Goal: Task Accomplishment & Management: Use online tool/utility

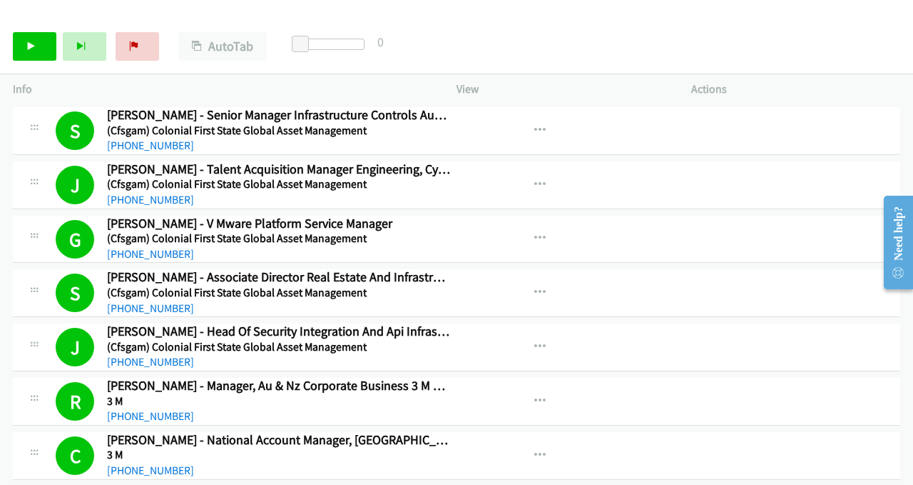
scroll to position [1594, 0]
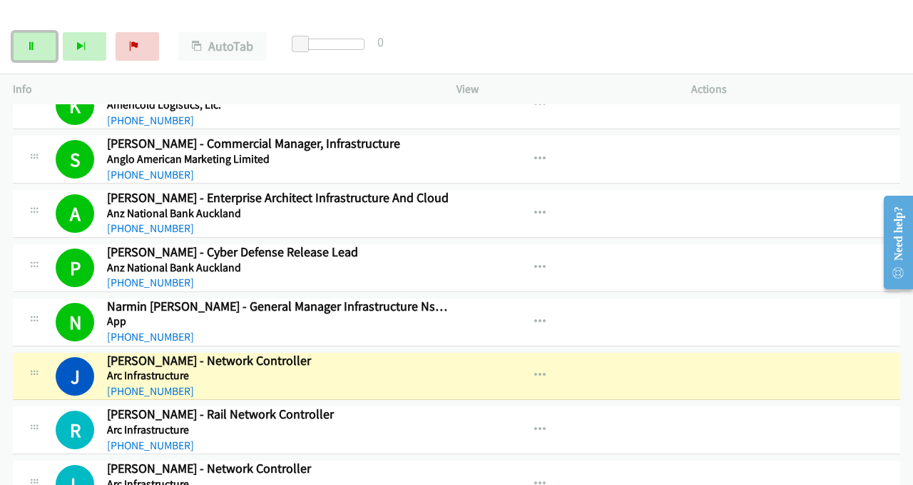
click at [43, 54] on link "Pause" at bounding box center [35, 46] width 44 height 29
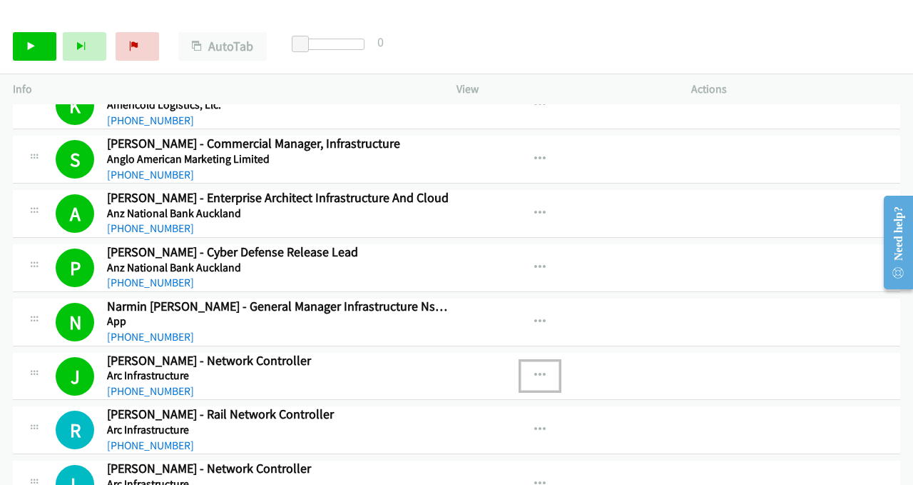
click at [535, 370] on icon "button" at bounding box center [540, 375] width 11 height 11
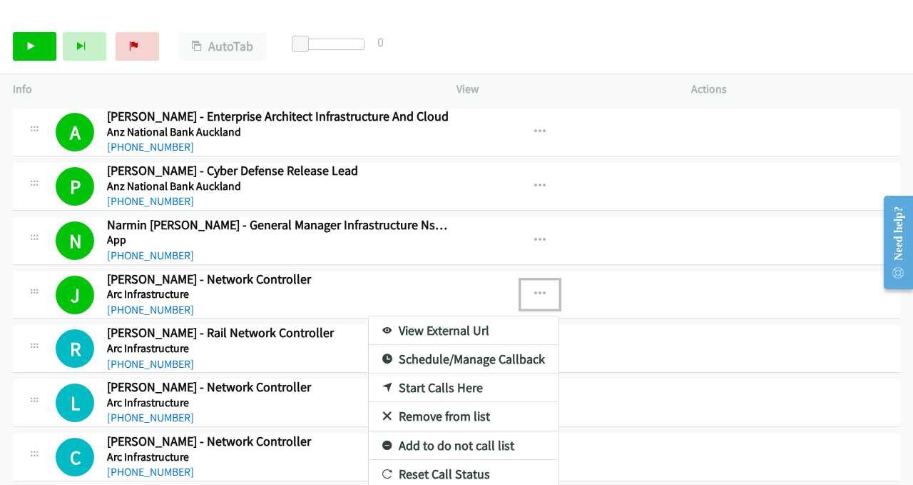
scroll to position [1737, 0]
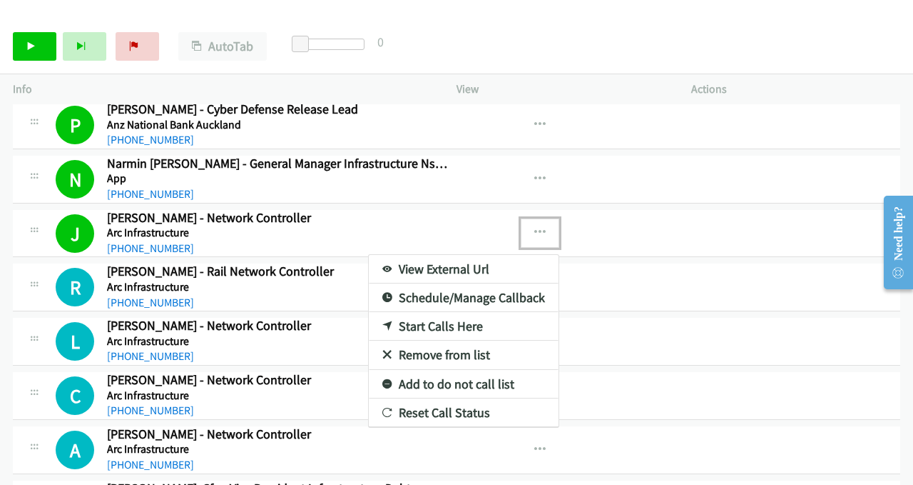
click at [483, 228] on div at bounding box center [456, 242] width 913 height 485
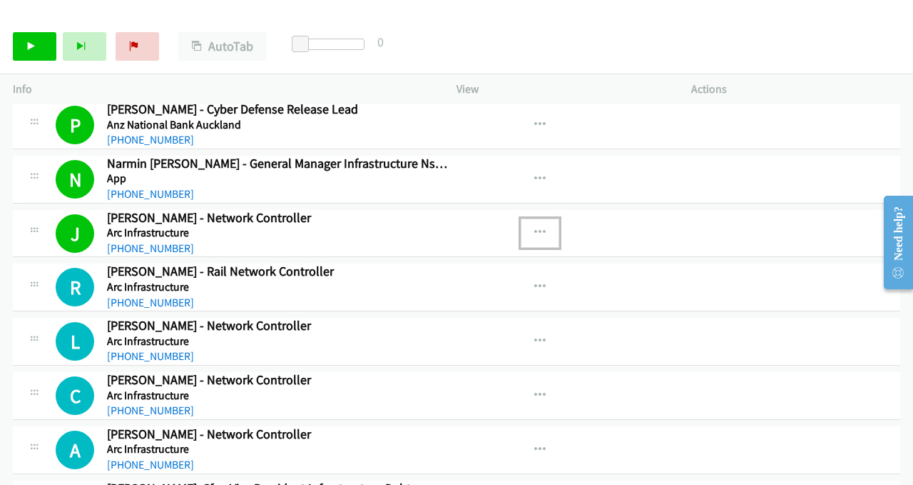
click at [535, 227] on icon "button" at bounding box center [540, 232] width 11 height 11
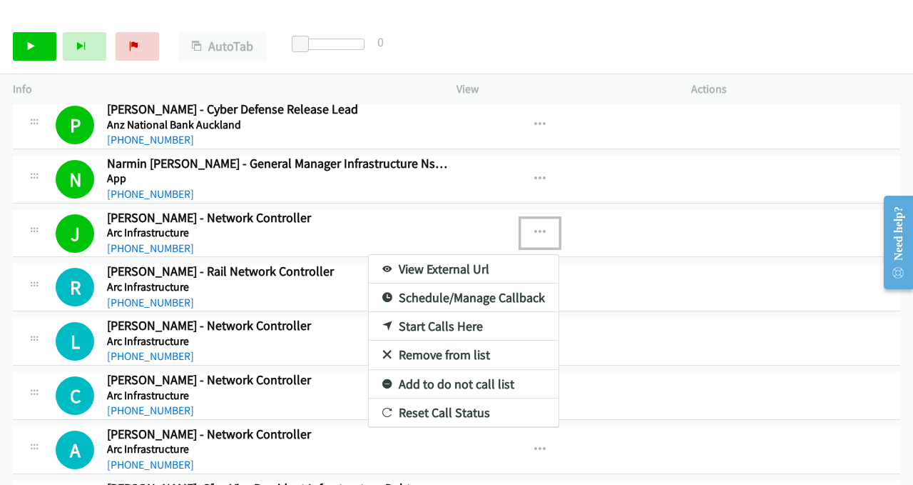
click at [444, 260] on link "View External Url" at bounding box center [464, 269] width 190 height 29
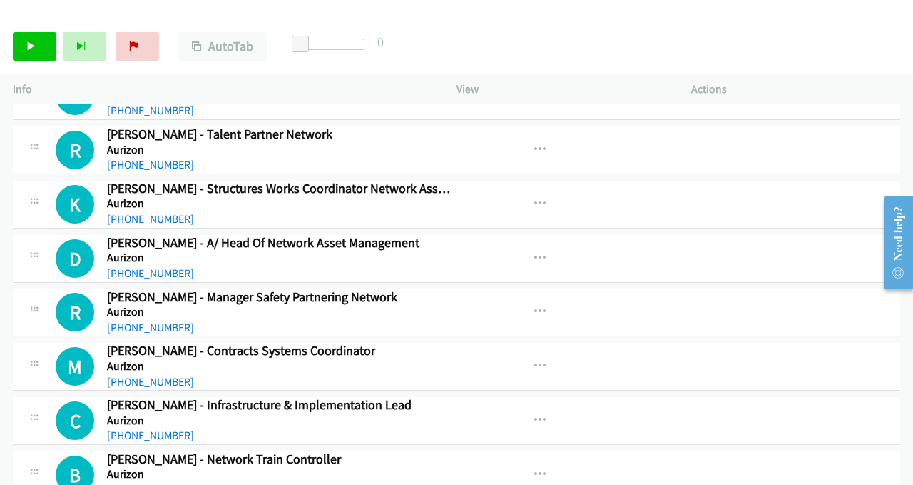
scroll to position [3735, 0]
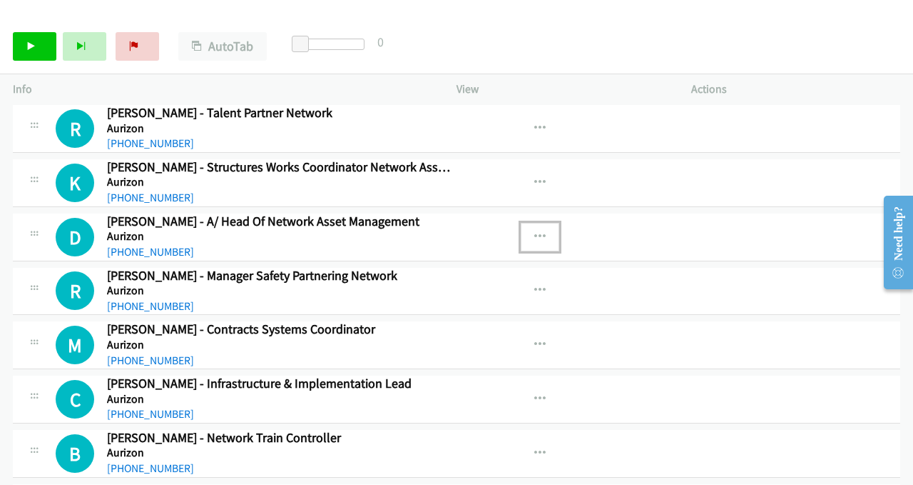
click at [535, 231] on icon "button" at bounding box center [540, 236] width 11 height 11
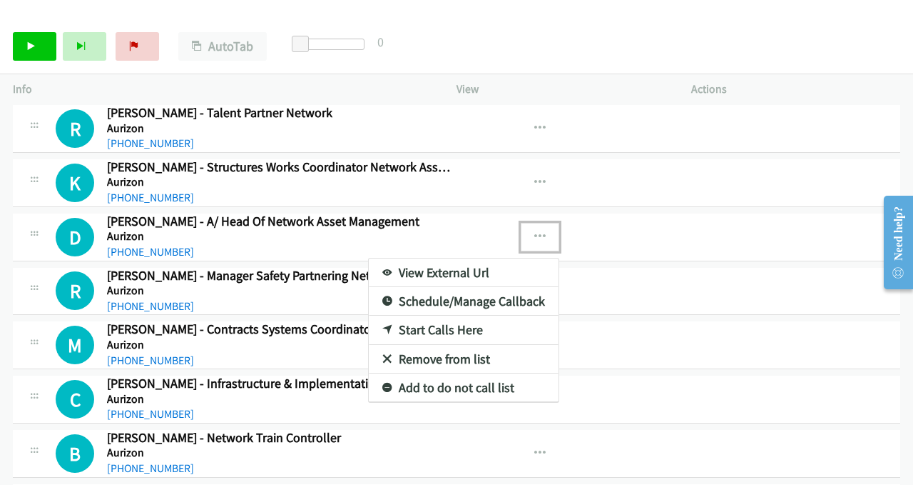
click at [409, 315] on link "Start Calls Here" at bounding box center [464, 329] width 190 height 29
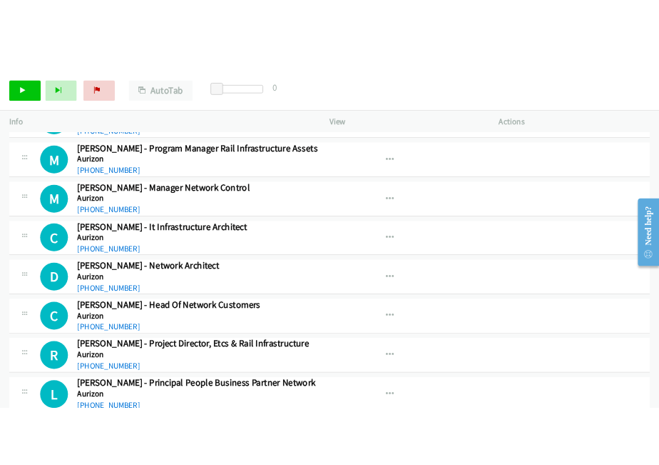
scroll to position [4663, 0]
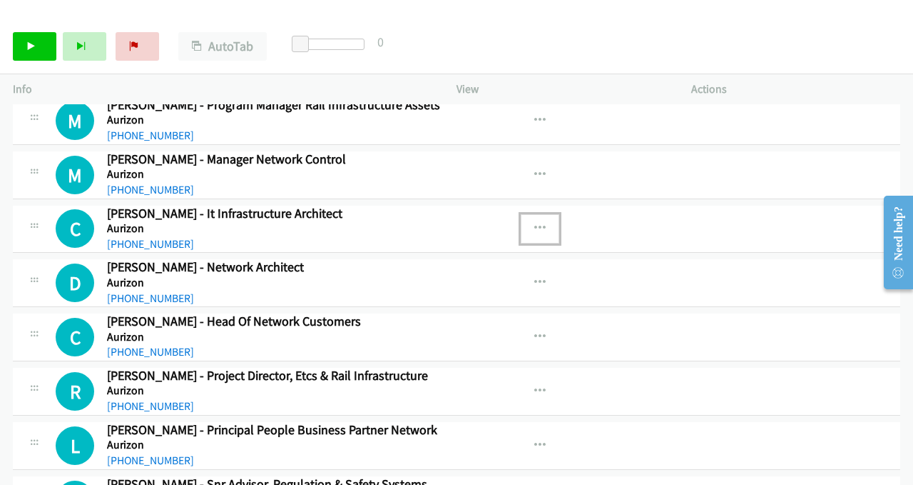
click at [535, 223] on icon "button" at bounding box center [540, 228] width 11 height 11
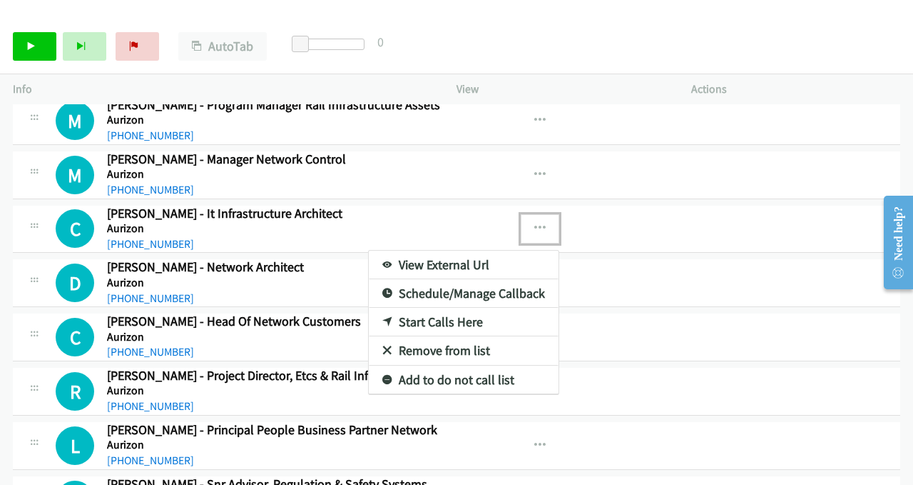
click at [404, 308] on link "Start Calls Here" at bounding box center [464, 322] width 190 height 29
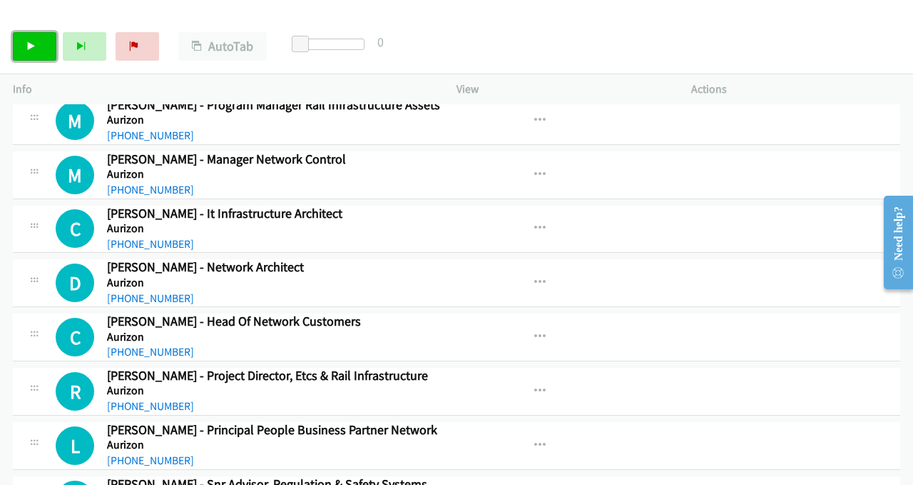
click at [30, 54] on link "Start Calls" at bounding box center [35, 46] width 44 height 29
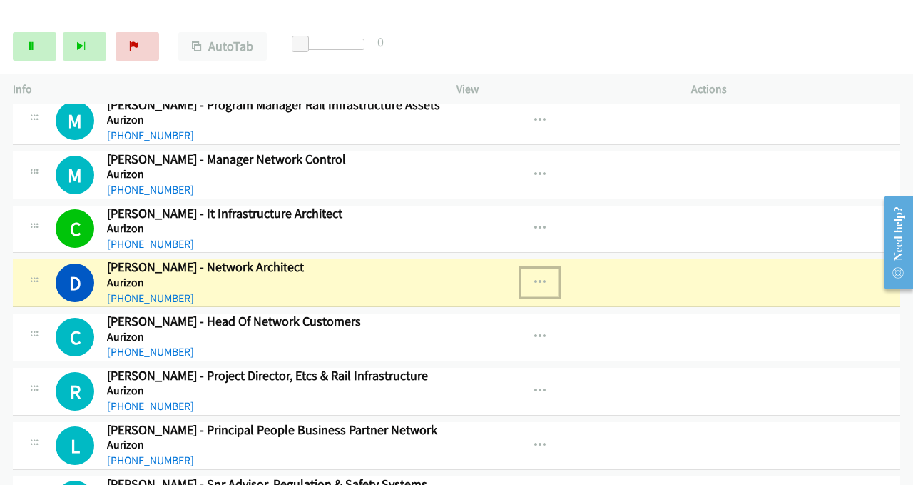
click at [538, 277] on icon "button" at bounding box center [540, 282] width 11 height 11
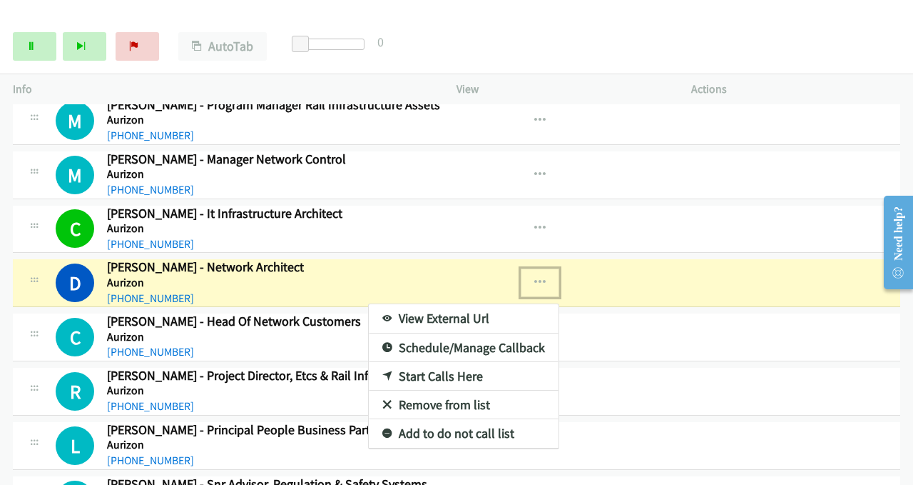
click at [470, 304] on link "View External Url" at bounding box center [464, 318] width 190 height 29
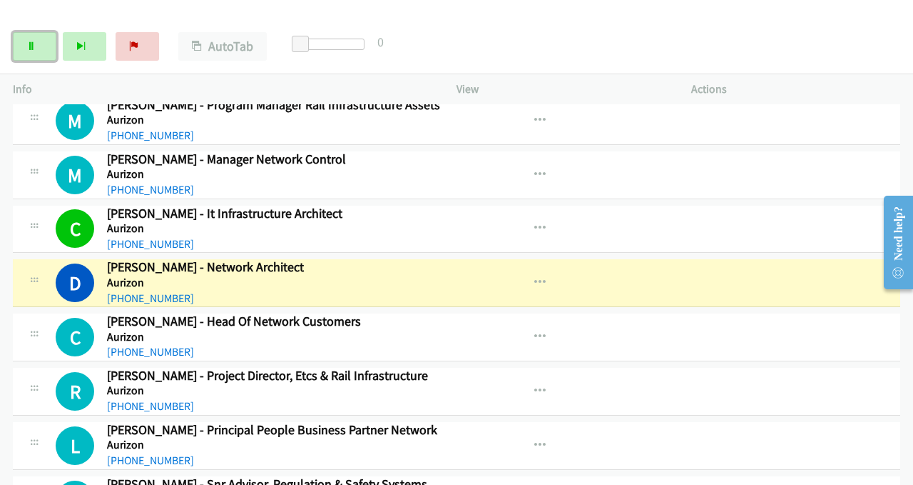
click at [37, 53] on link "Pause" at bounding box center [35, 46] width 44 height 29
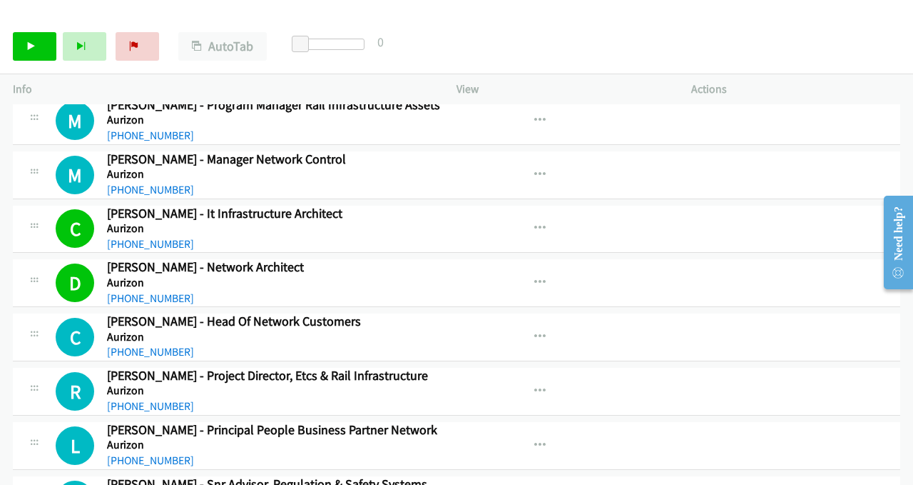
click at [773, 28] on div "Start Calls Pause Next Finish Call Completed AutoTab AutoTab 0" at bounding box center [456, 46] width 913 height 55
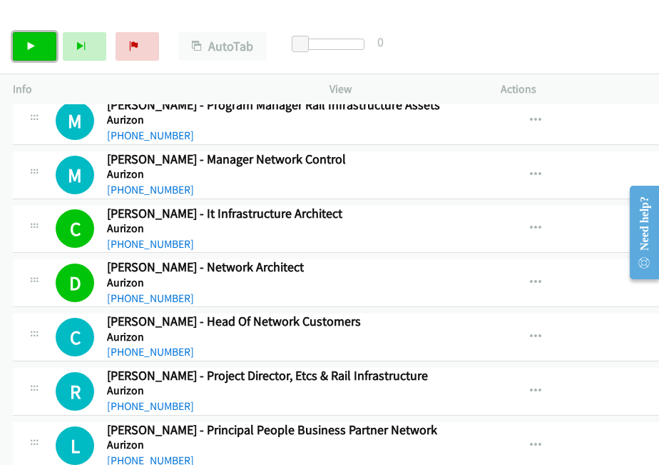
click at [30, 49] on icon at bounding box center [31, 47] width 10 height 10
click at [35, 49] on icon at bounding box center [31, 47] width 10 height 10
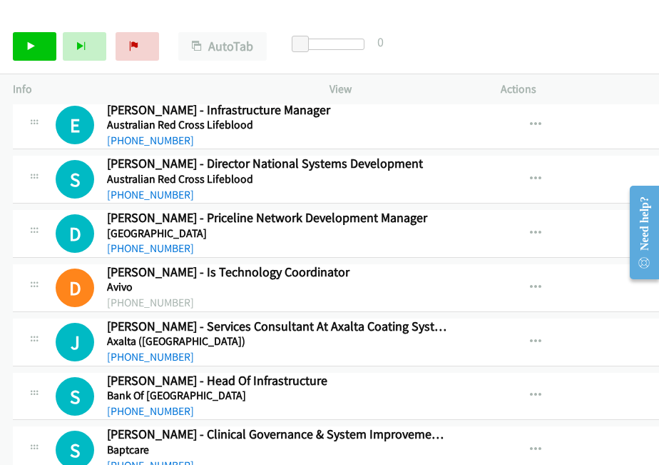
scroll to position [8302, 0]
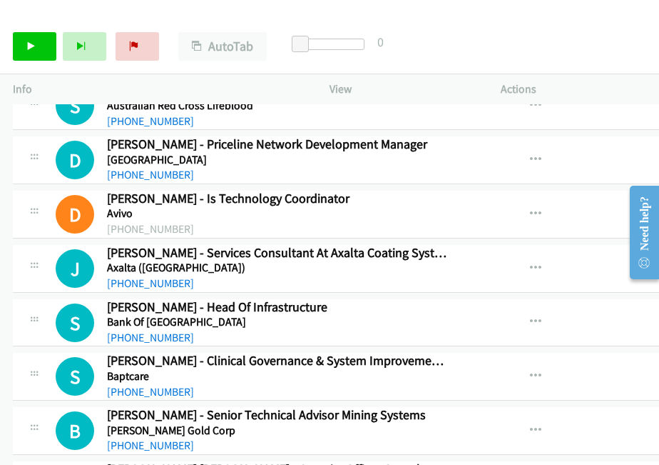
click at [569, 43] on div "Start Calls Pause Next Finish Call Completed AutoTab AutoTab 0" at bounding box center [329, 46] width 659 height 55
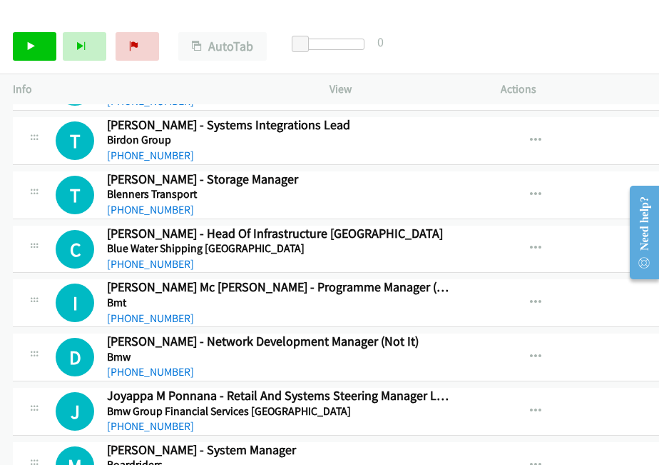
scroll to position [9302, 0]
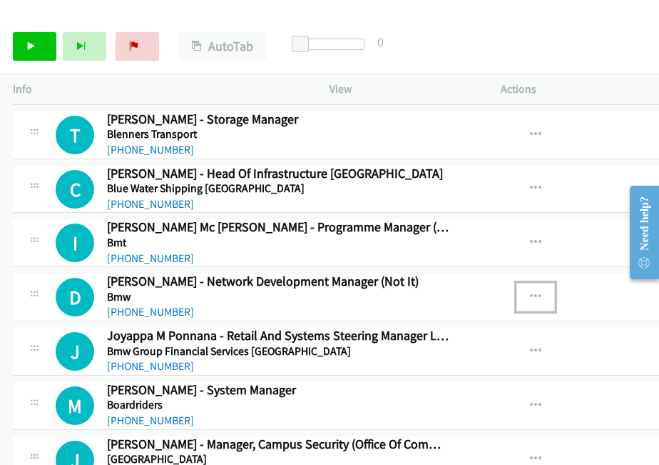
click at [530, 291] on icon "button" at bounding box center [535, 296] width 11 height 11
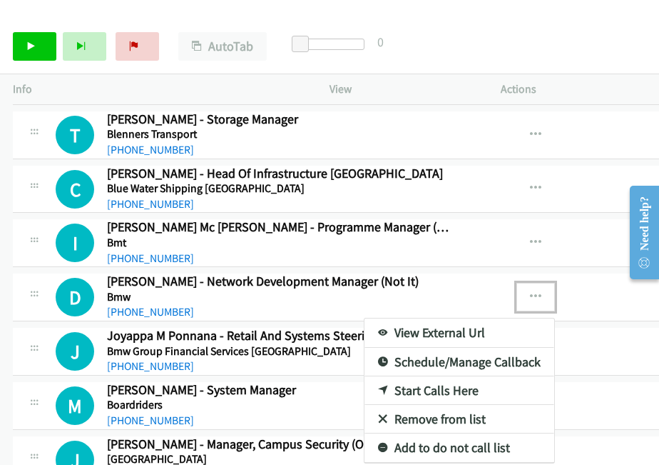
click at [412, 318] on link "View External Url" at bounding box center [460, 332] width 190 height 29
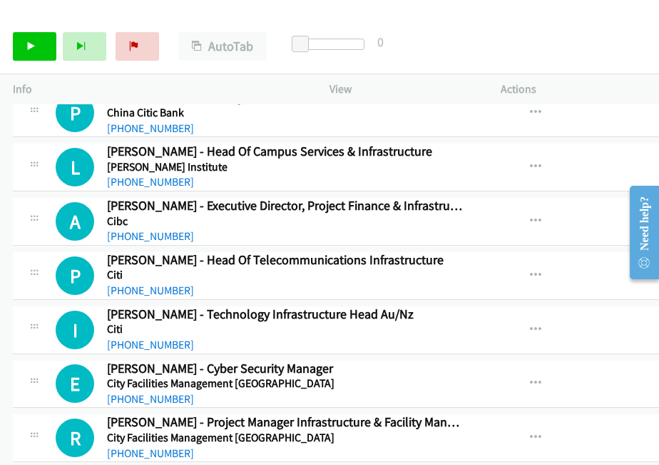
scroll to position [12370, 0]
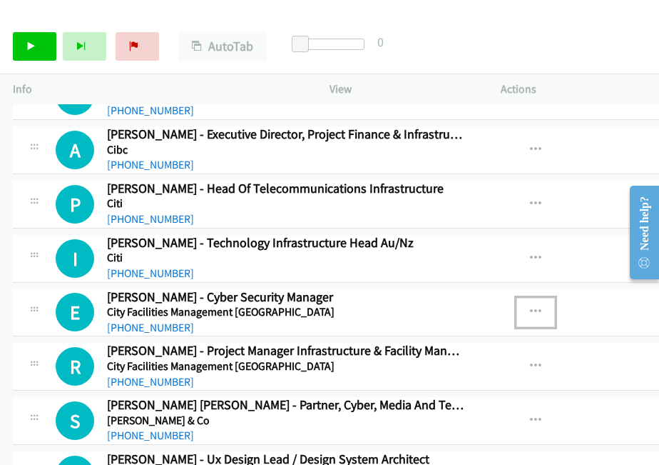
click at [530, 306] on icon "button" at bounding box center [535, 311] width 11 height 11
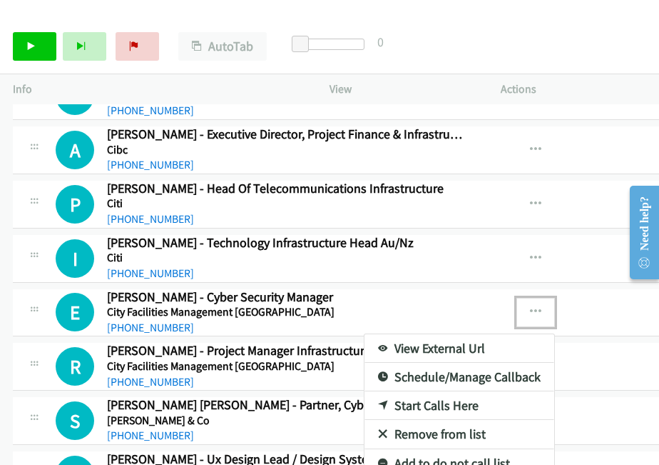
click at [365, 391] on link "Start Calls Here" at bounding box center [460, 405] width 190 height 29
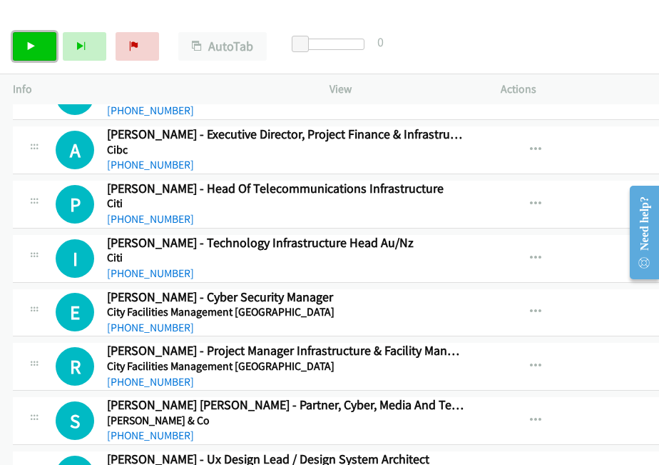
click at [19, 48] on link "Start Calls" at bounding box center [35, 46] width 44 height 29
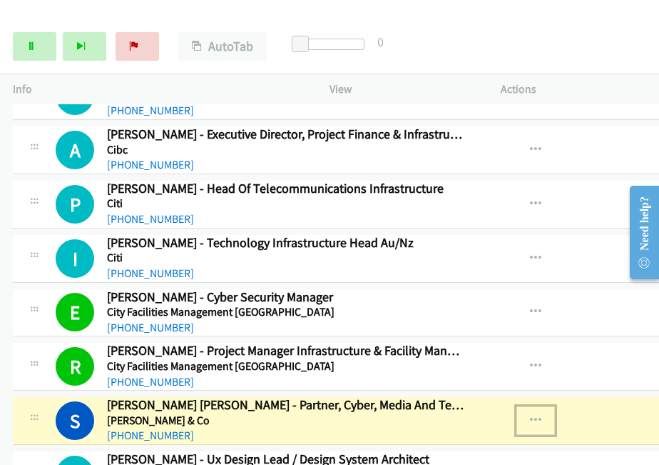
click at [517, 406] on button "button" at bounding box center [536, 420] width 39 height 29
click at [381, 442] on link "View External Url" at bounding box center [460, 456] width 190 height 29
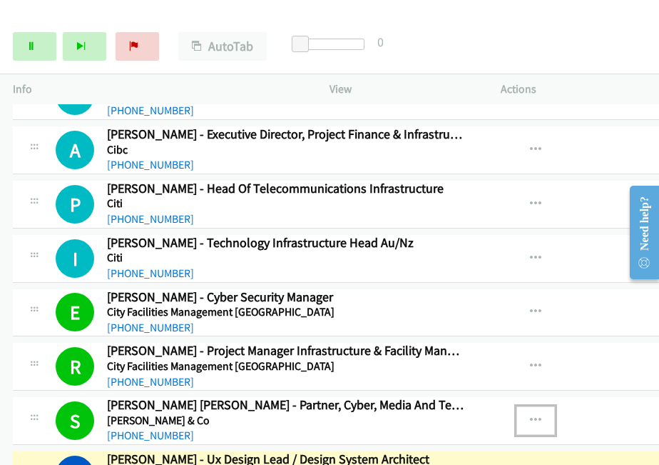
click at [530, 415] on icon "button" at bounding box center [535, 420] width 11 height 11
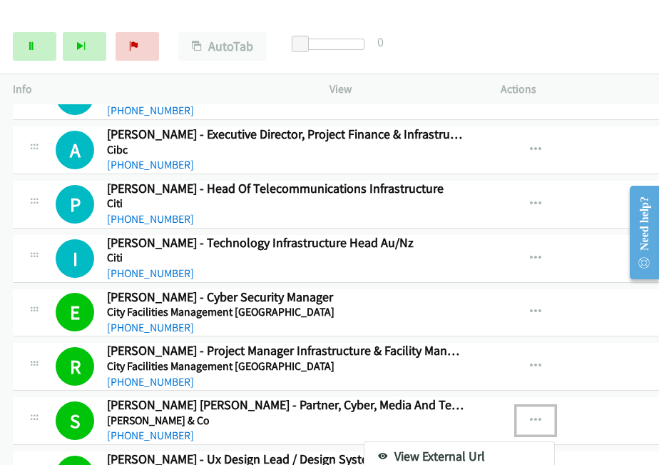
click at [442, 36] on div at bounding box center [329, 232] width 659 height 465
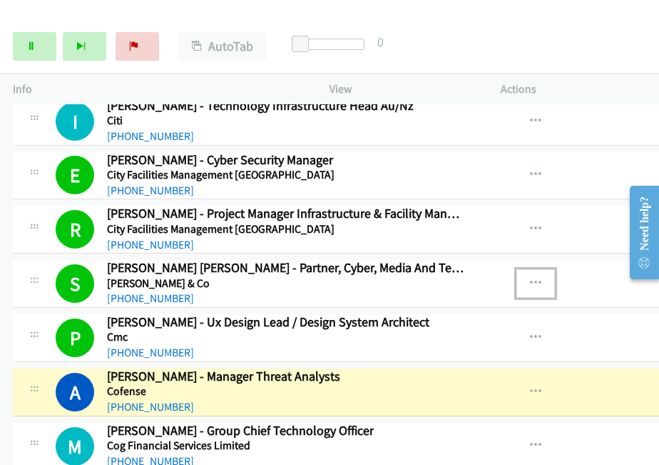
scroll to position [12513, 0]
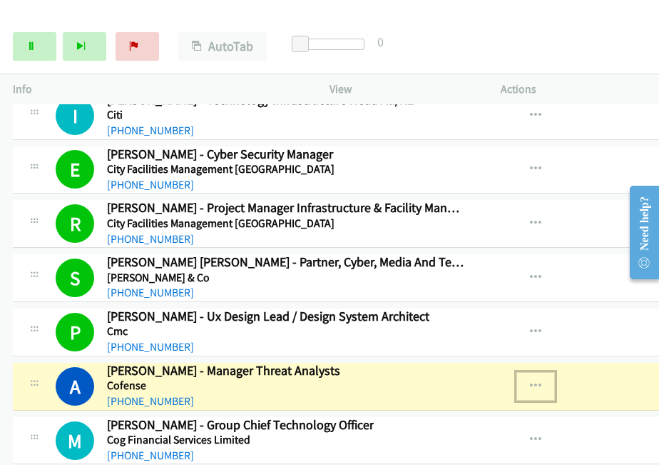
click at [530, 380] on icon "button" at bounding box center [535, 385] width 11 height 11
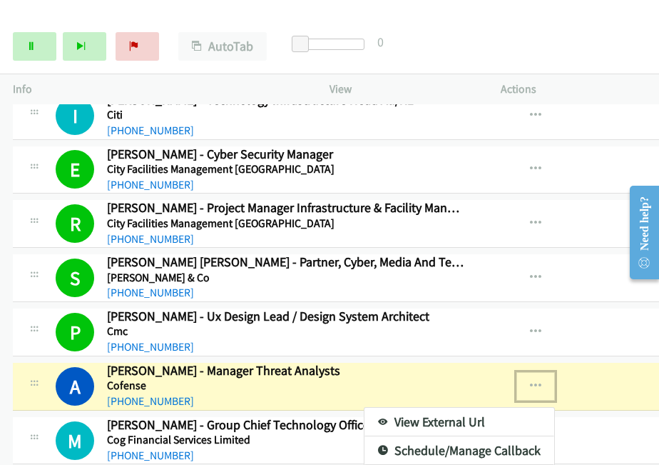
click at [375, 407] on link "View External Url" at bounding box center [460, 421] width 190 height 29
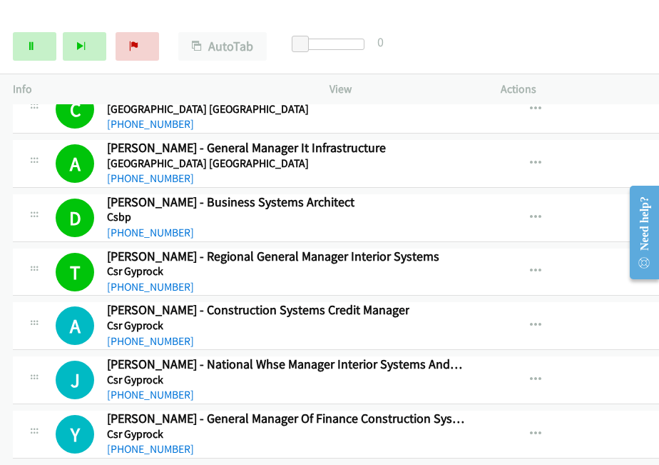
scroll to position [13960, 0]
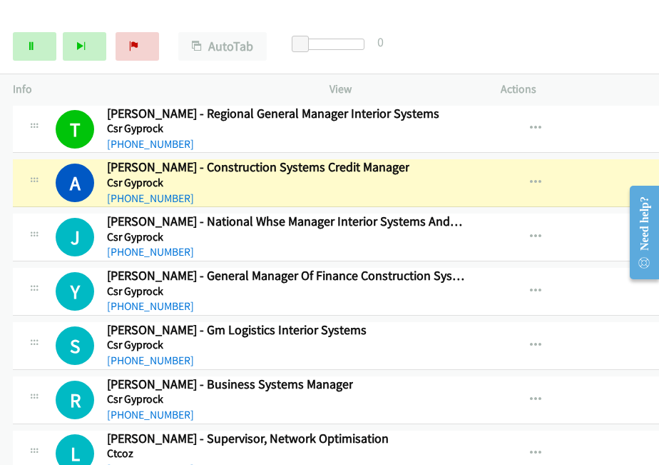
click at [73, 11] on img at bounding box center [59, 25] width 107 height 50
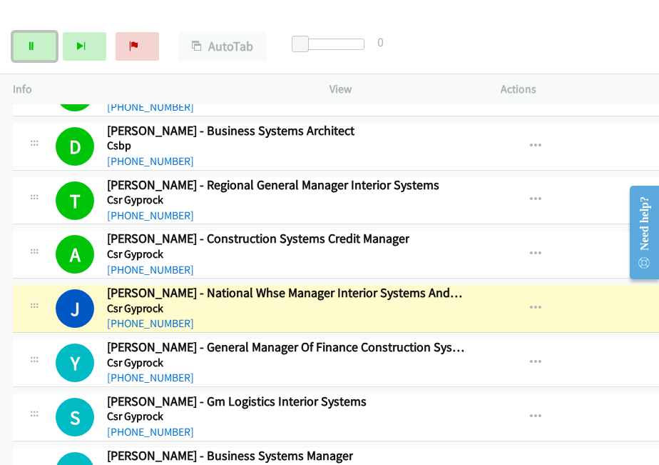
click at [39, 46] on link "Pause" at bounding box center [35, 46] width 44 height 29
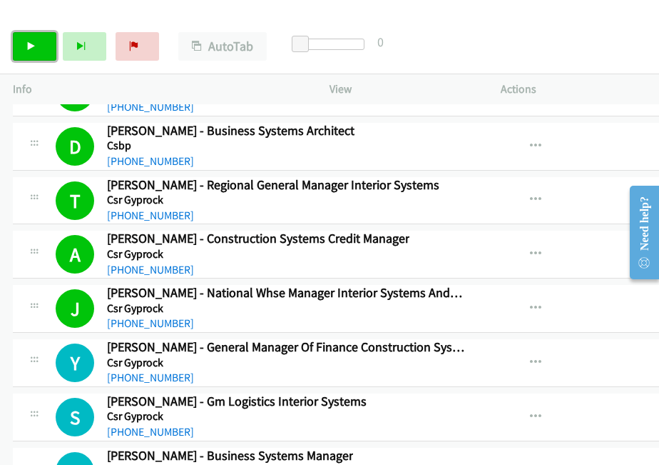
click at [37, 48] on link "Start Calls" at bounding box center [35, 46] width 44 height 29
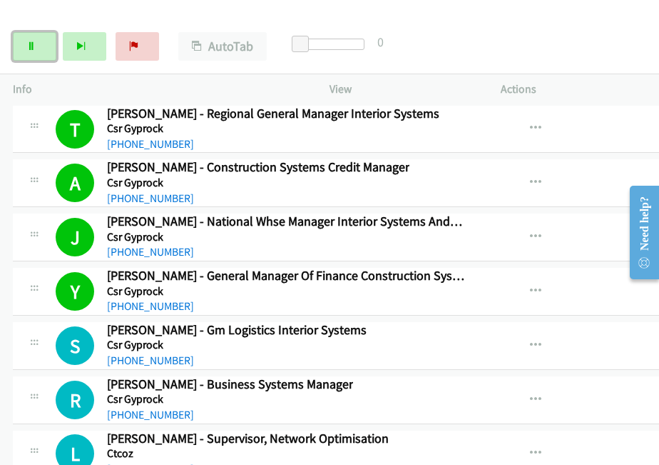
click at [17, 51] on link "Pause" at bounding box center [35, 46] width 44 height 29
drag, startPoint x: 470, startPoint y: 225, endPoint x: 462, endPoint y: 232, distance: 10.1
click at [530, 285] on icon "button" at bounding box center [535, 290] width 11 height 11
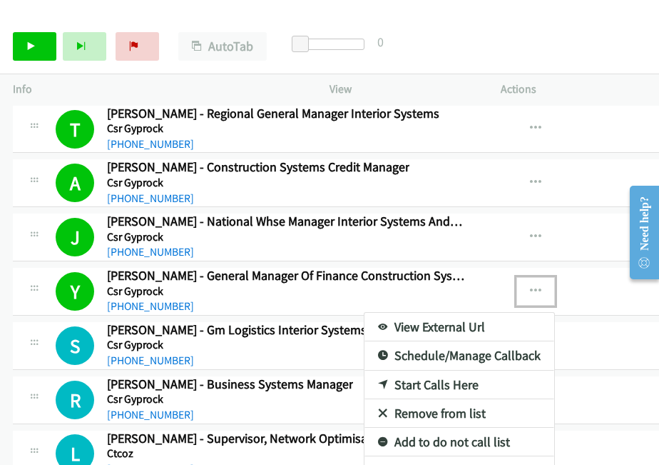
click at [386, 313] on link "View External Url" at bounding box center [460, 327] width 190 height 29
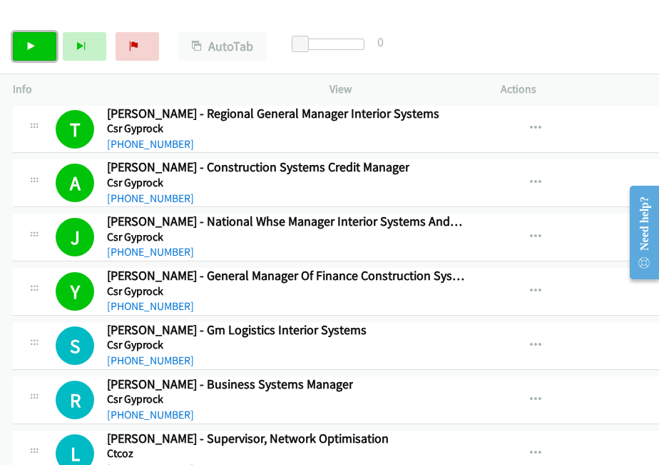
click at [34, 53] on link "Start Calls" at bounding box center [35, 46] width 44 height 29
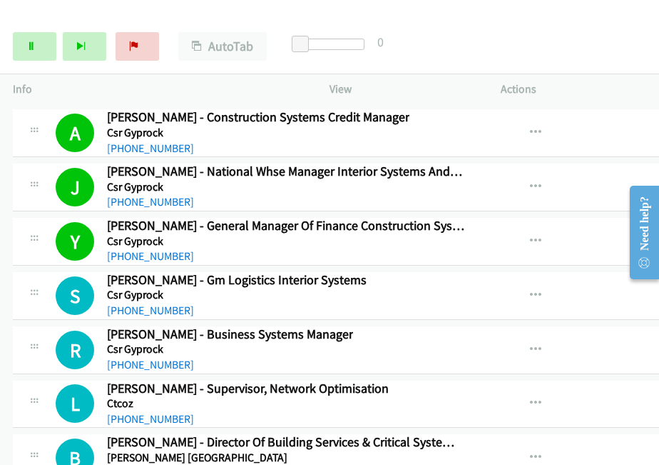
scroll to position [14032, 0]
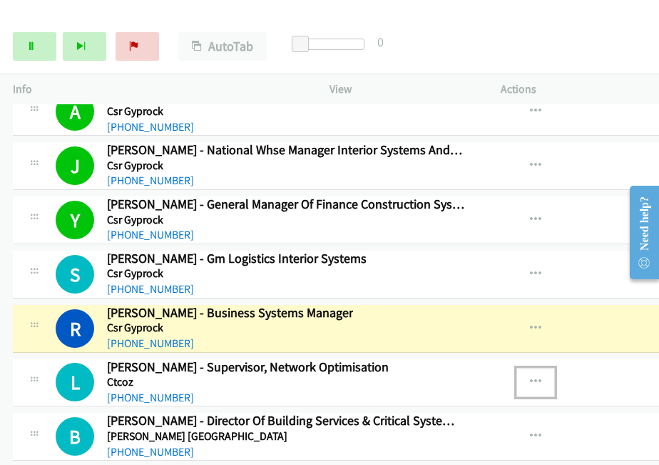
click at [530, 376] on icon "button" at bounding box center [535, 381] width 11 height 11
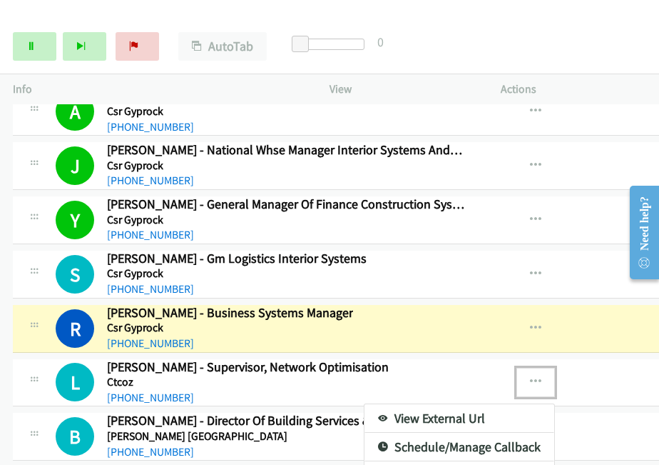
drag, startPoint x: 340, startPoint y: 409, endPoint x: 351, endPoint y: 401, distance: 13.9
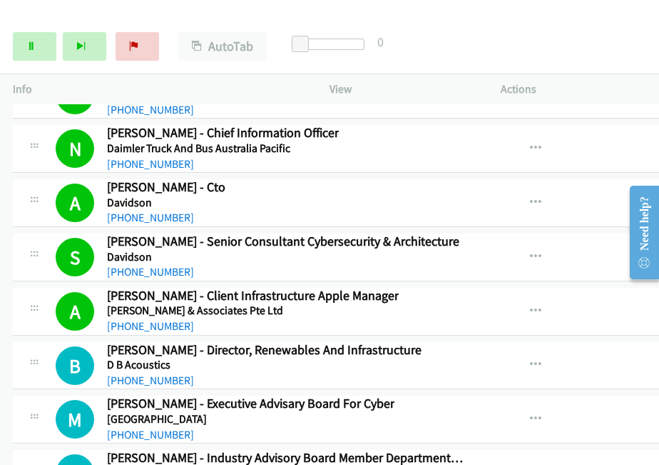
scroll to position [14602, 0]
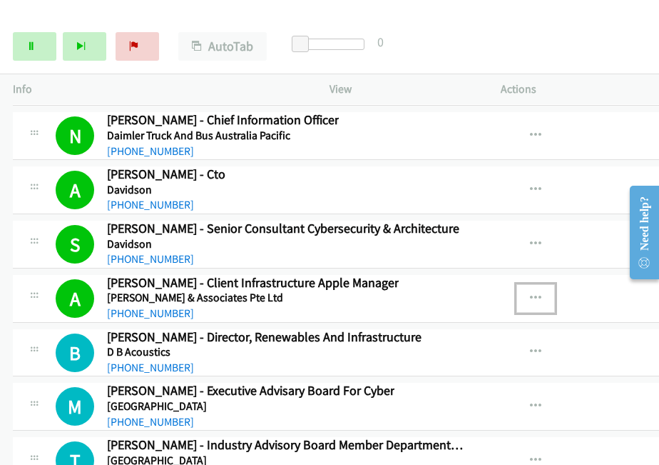
click at [530, 293] on icon "button" at bounding box center [535, 298] width 11 height 11
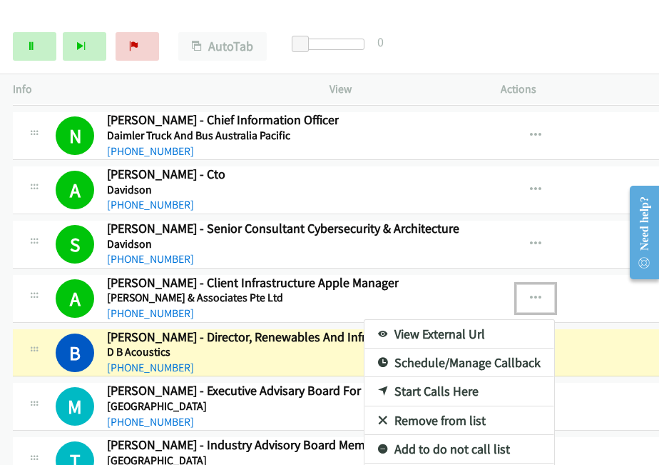
drag, startPoint x: 402, startPoint y: 270, endPoint x: 355, endPoint y: 268, distance: 47.2
drag, startPoint x: 394, startPoint y: 266, endPoint x: 651, endPoint y: 294, distance: 258.4
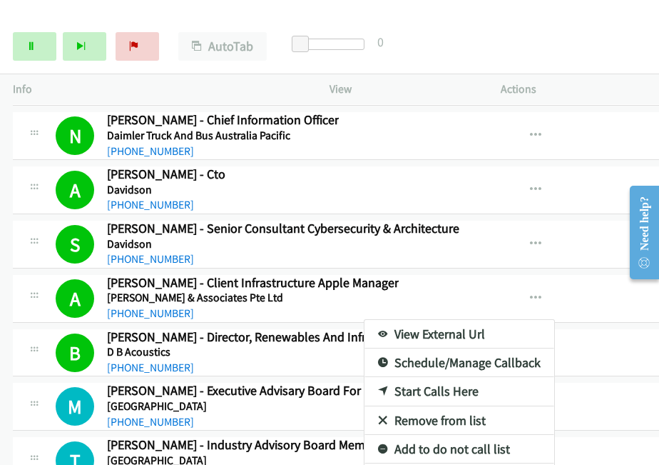
click at [427, 39] on div at bounding box center [329, 232] width 659 height 465
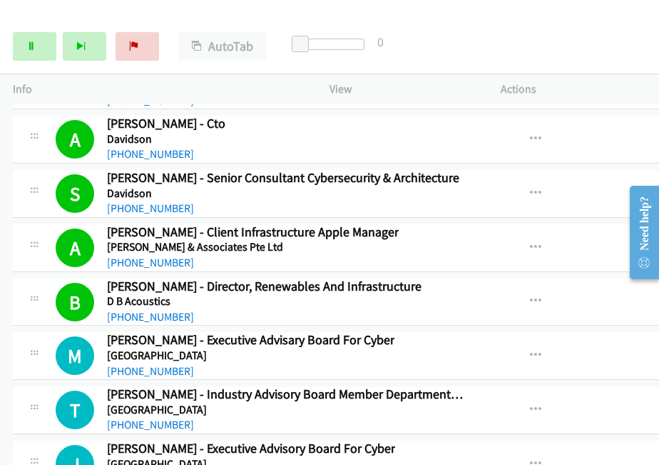
scroll to position [14674, 0]
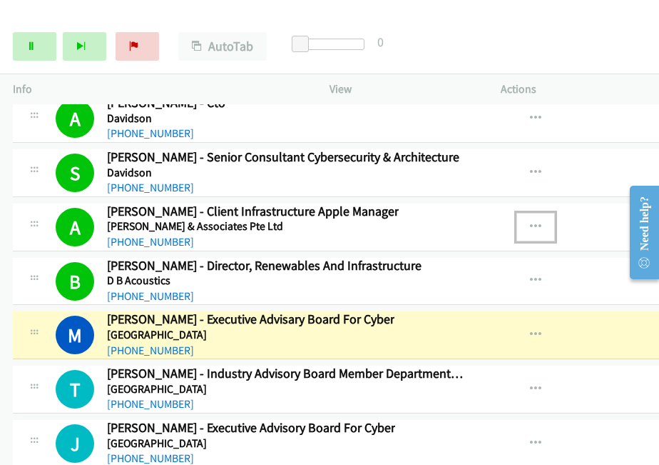
click at [530, 221] on icon "button" at bounding box center [535, 226] width 11 height 11
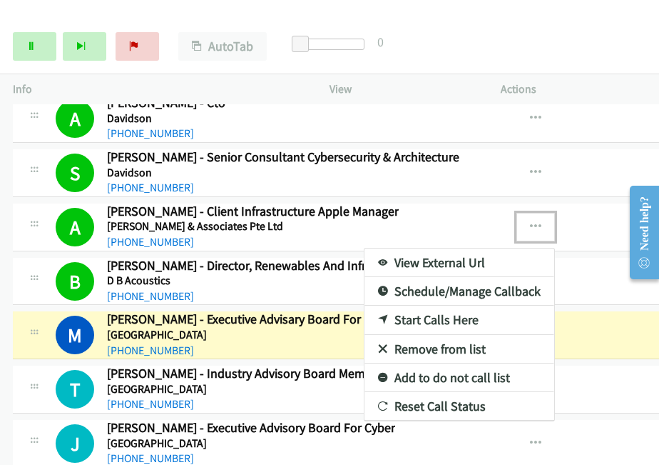
click at [504, 52] on div at bounding box center [329, 232] width 659 height 465
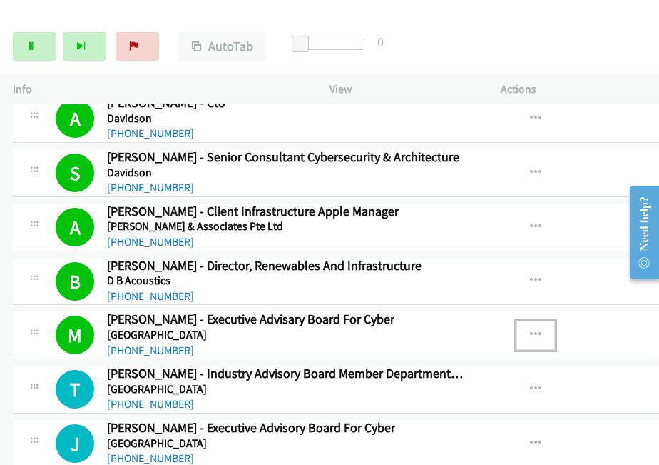
click at [530, 329] on icon "button" at bounding box center [535, 334] width 11 height 11
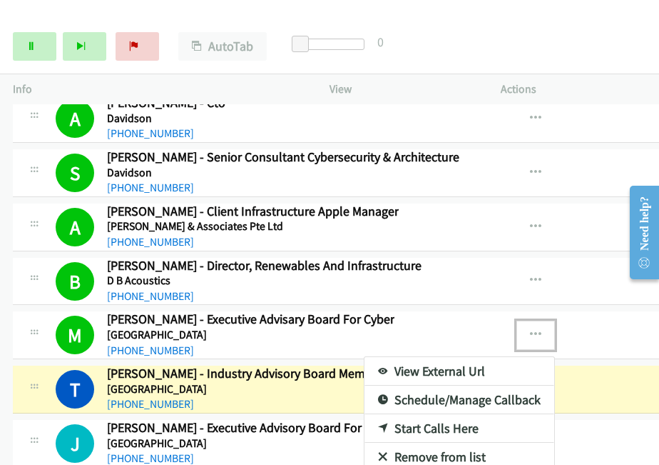
click at [365, 357] on link "View External Url" at bounding box center [460, 371] width 190 height 29
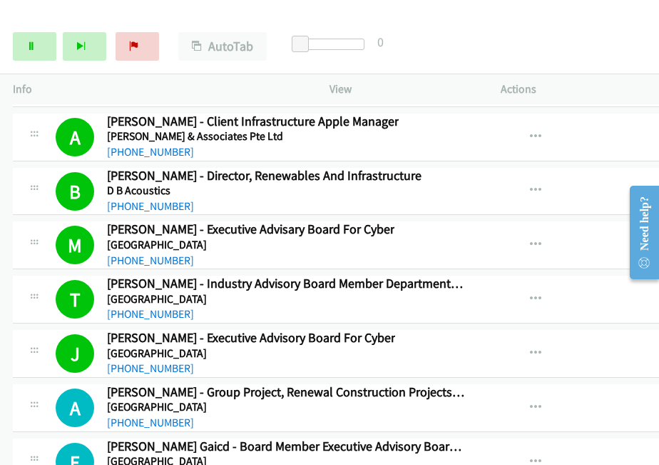
scroll to position [14745, 0]
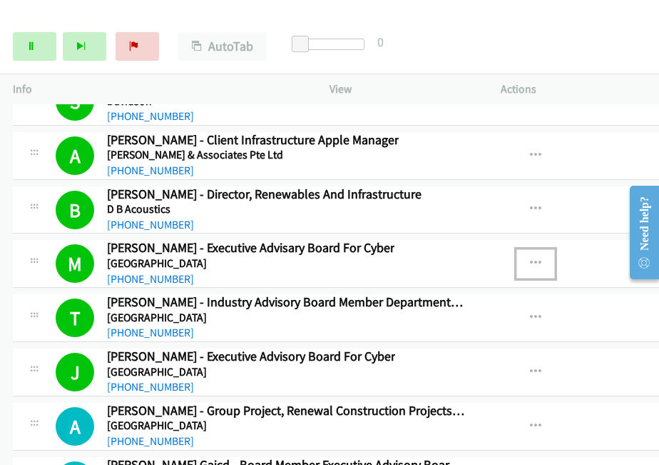
click at [530, 258] on icon "button" at bounding box center [535, 263] width 11 height 11
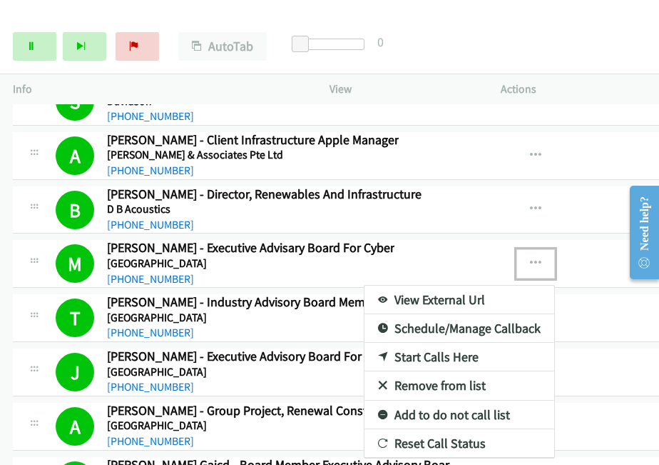
click at [432, 29] on div at bounding box center [329, 232] width 659 height 465
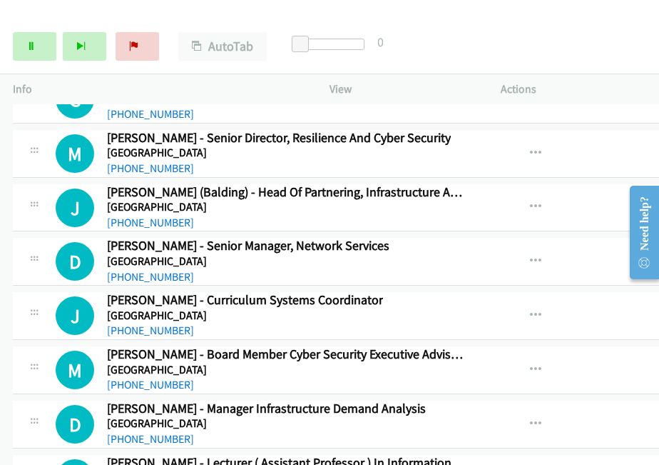
scroll to position [15355, 0]
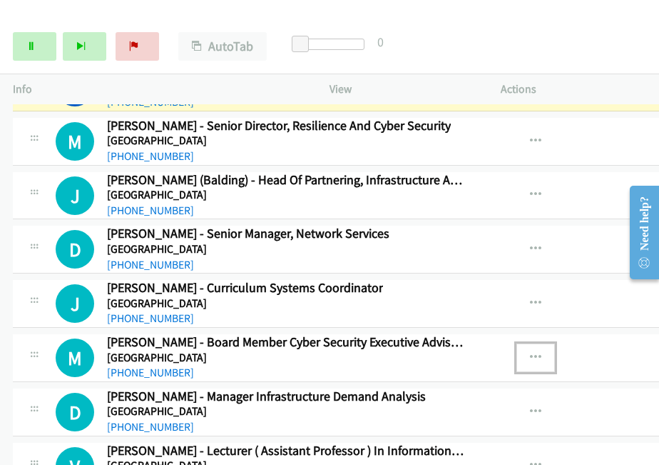
click at [530, 352] on icon "button" at bounding box center [535, 357] width 11 height 11
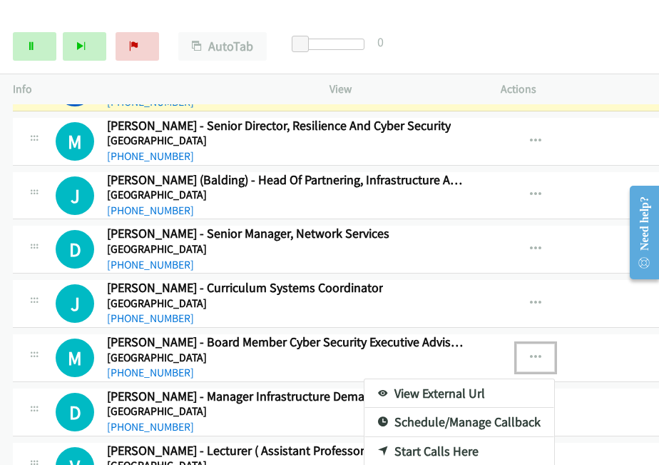
click at [381, 437] on link "Start Calls Here" at bounding box center [460, 451] width 190 height 29
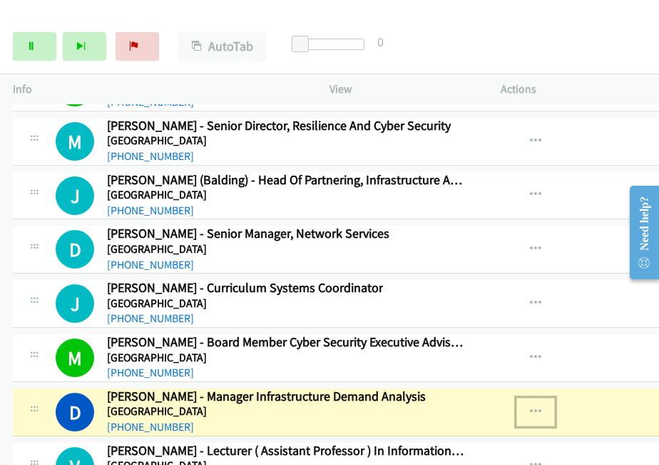
click at [530, 406] on icon "button" at bounding box center [535, 411] width 11 height 11
click at [380, 433] on link "View External Url" at bounding box center [460, 447] width 190 height 29
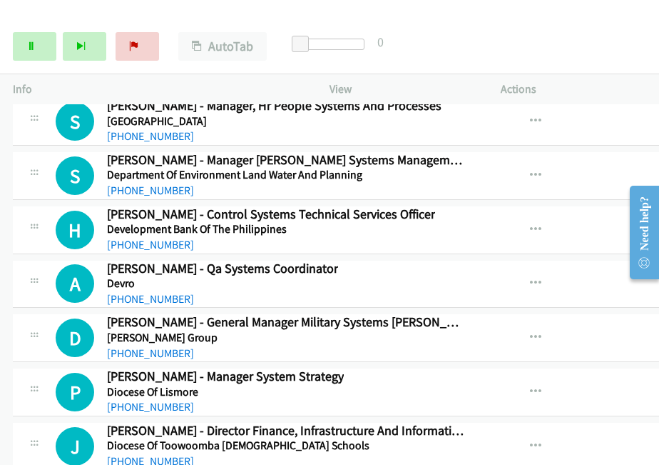
scroll to position [15926, 0]
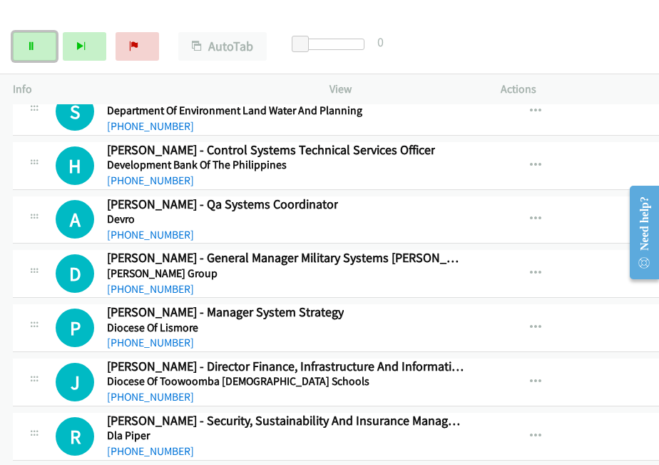
click at [40, 58] on link "Pause" at bounding box center [35, 46] width 44 height 29
click at [530, 268] on icon "button" at bounding box center [535, 273] width 11 height 11
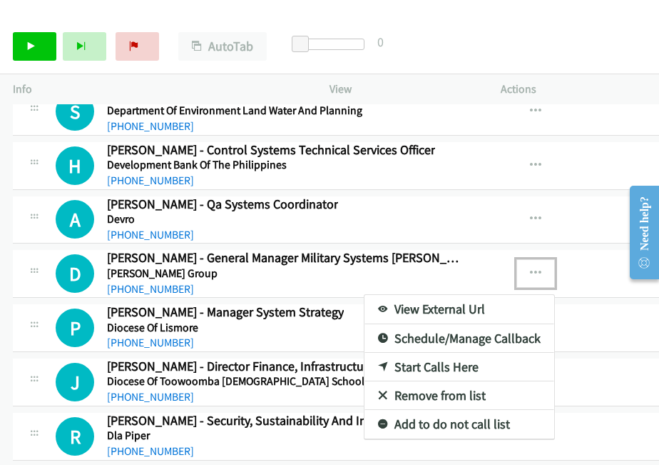
click at [371, 295] on link "View External Url" at bounding box center [460, 309] width 190 height 29
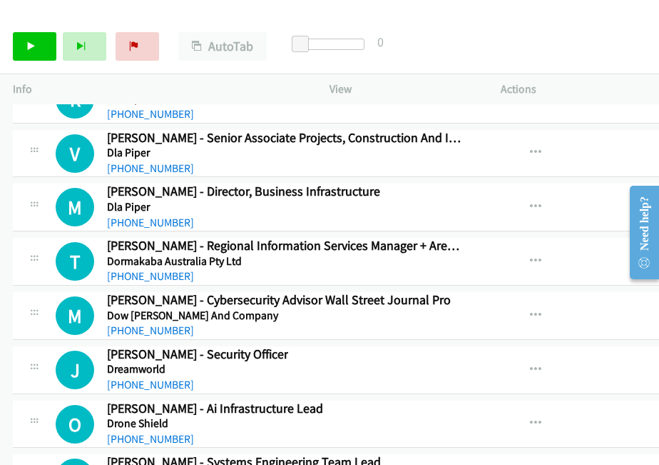
scroll to position [16282, 0]
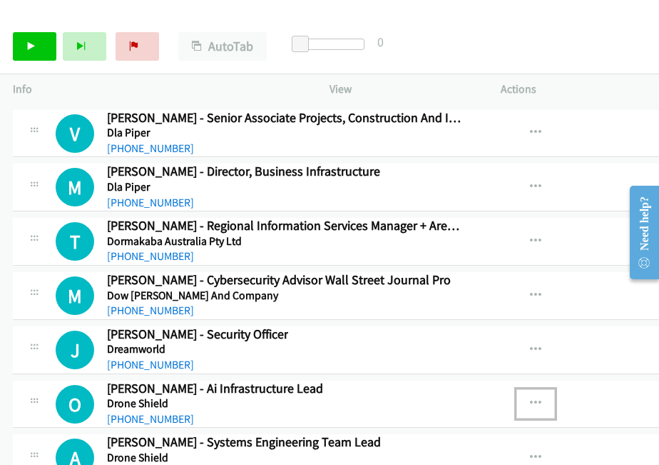
click at [517, 389] on button "button" at bounding box center [536, 403] width 39 height 29
click at [31, 49] on icon at bounding box center [31, 47] width 10 height 10
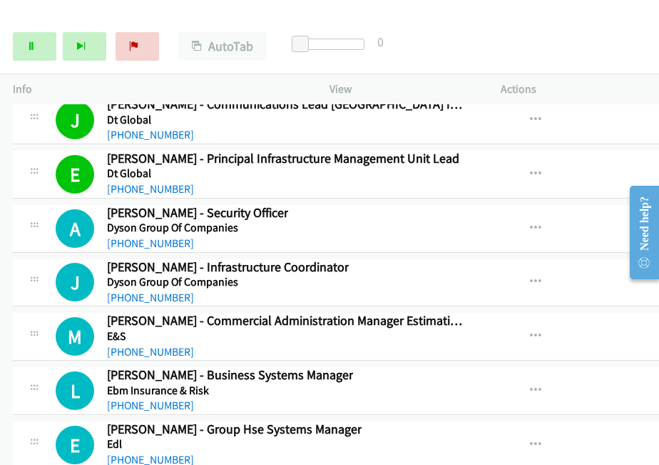
scroll to position [16736, 0]
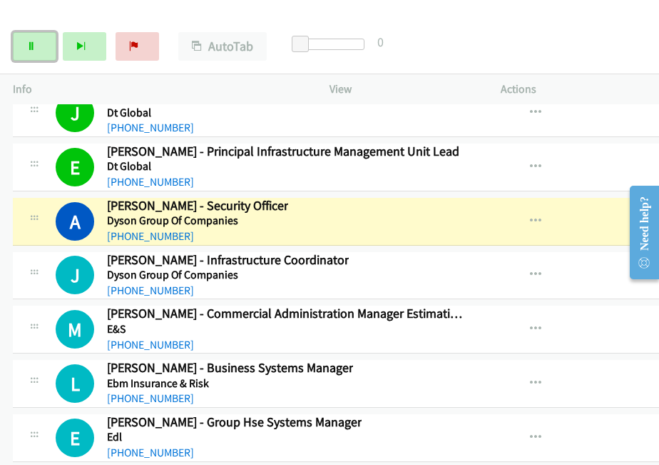
click at [31, 49] on icon at bounding box center [31, 47] width 10 height 10
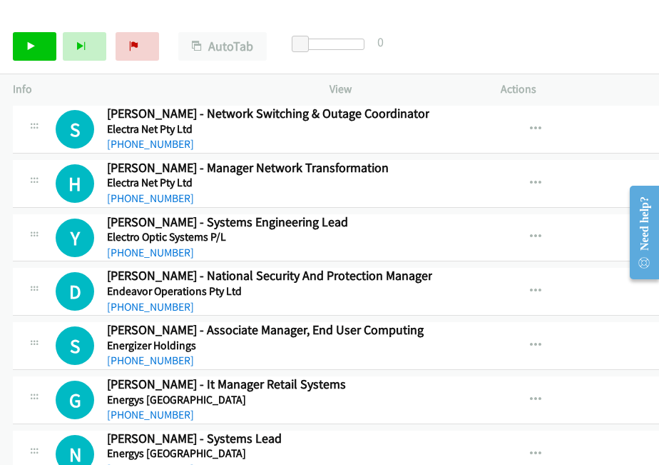
scroll to position [17378, 0]
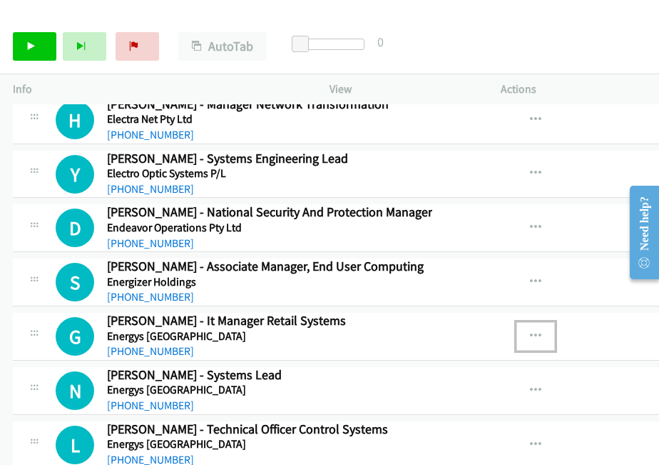
click at [530, 330] on icon "button" at bounding box center [535, 335] width 11 height 11
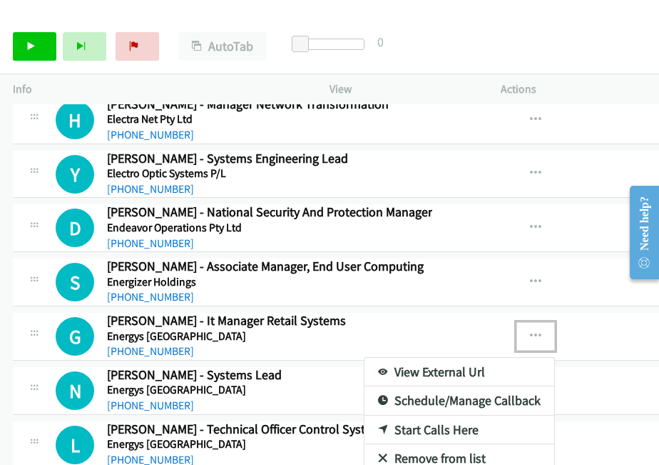
click at [365, 415] on link "Start Calls Here" at bounding box center [460, 429] width 190 height 29
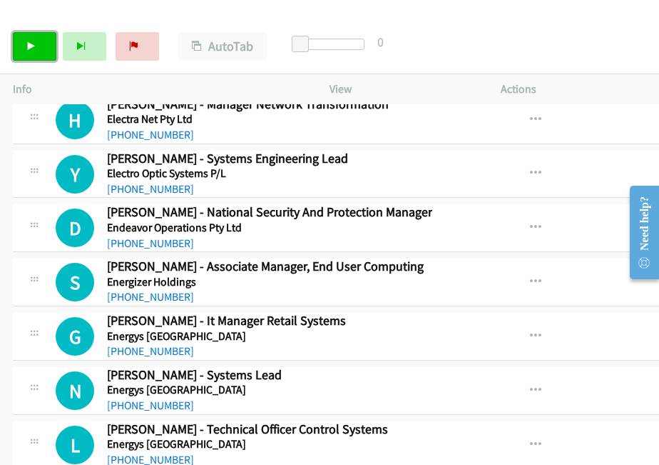
click at [41, 42] on link "Start Calls" at bounding box center [35, 46] width 44 height 29
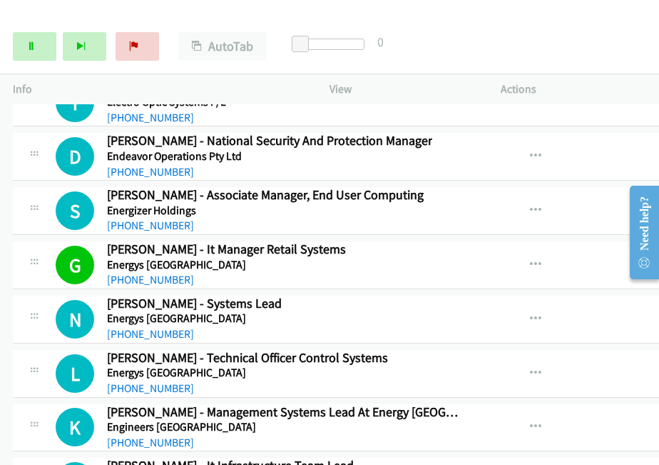
scroll to position [17592, 0]
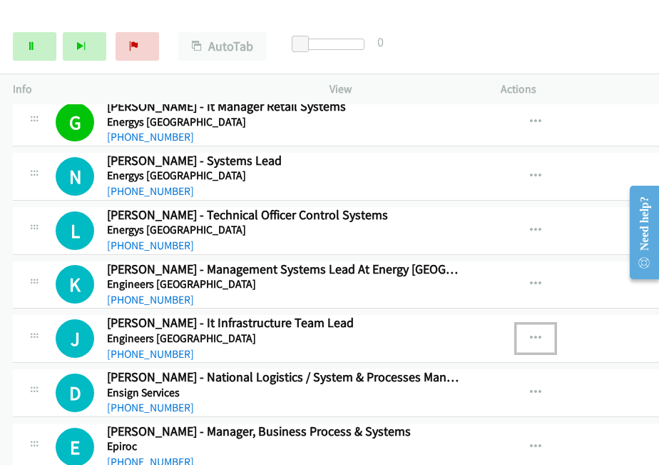
click at [530, 333] on icon "button" at bounding box center [535, 338] width 11 height 11
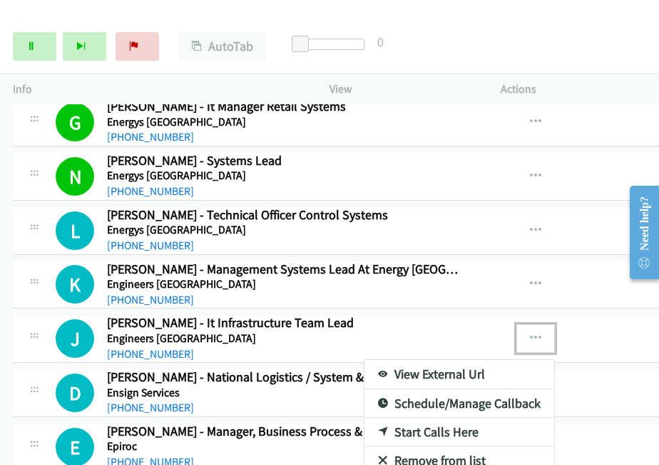
click at [365, 417] on link "Start Calls Here" at bounding box center [460, 431] width 190 height 29
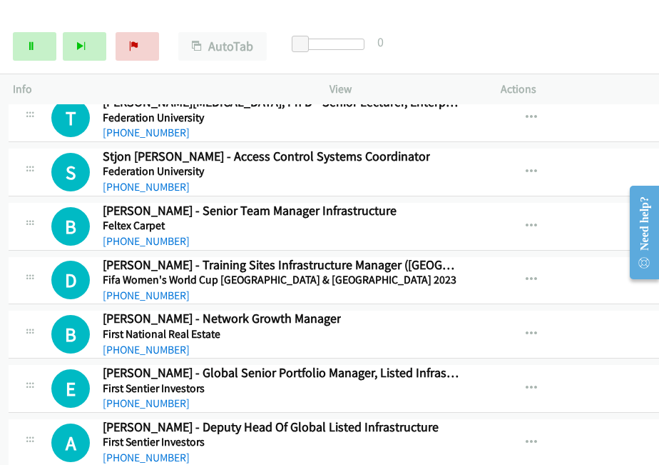
scroll to position [18480, 4]
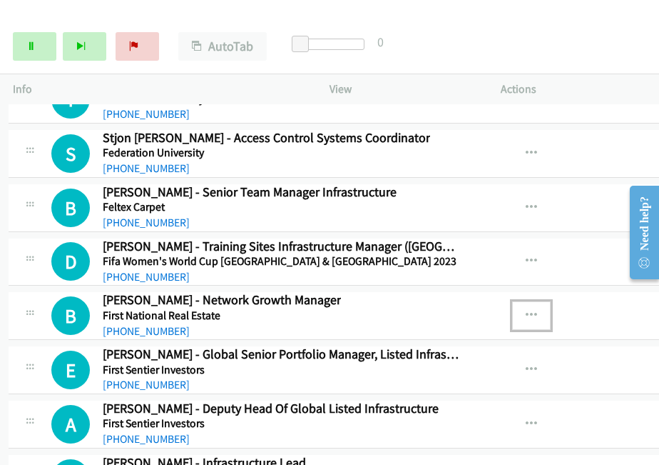
click at [526, 310] on icon "button" at bounding box center [531, 315] width 11 height 11
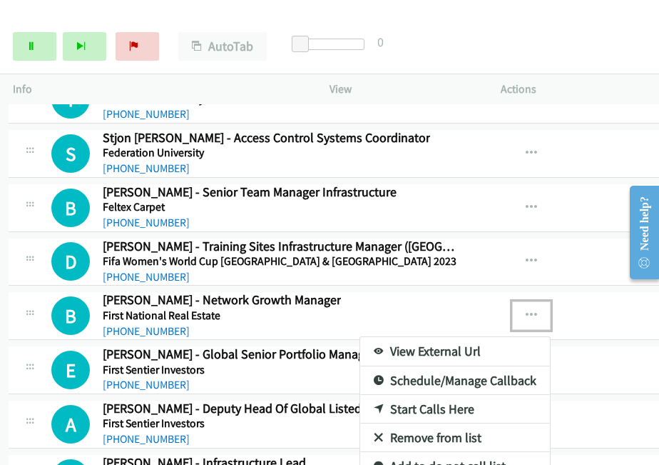
click at [360, 395] on link "Start Calls Here" at bounding box center [455, 409] width 190 height 29
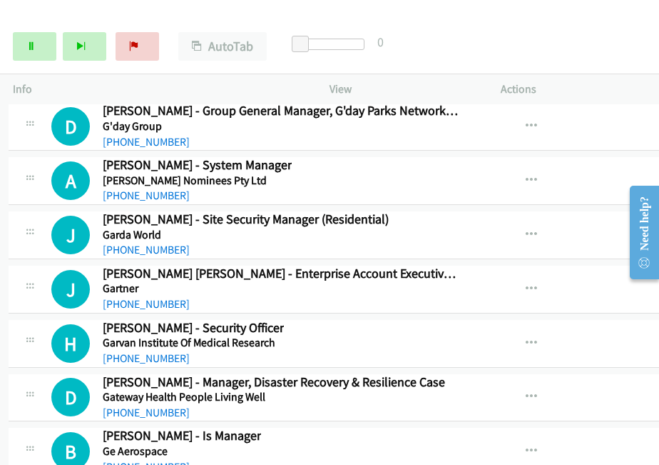
scroll to position [19282, 4]
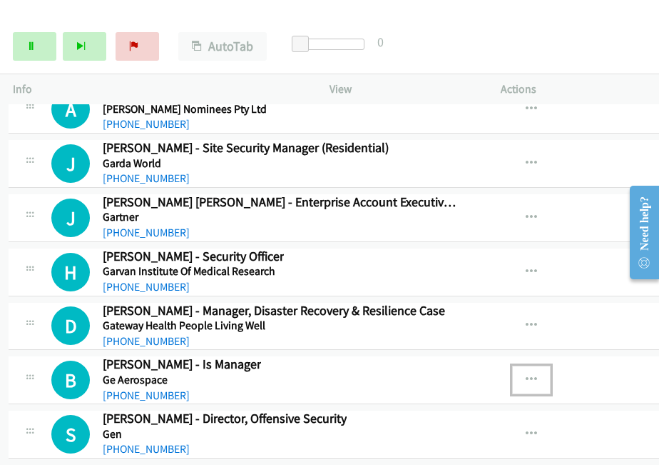
click at [526, 374] on icon "button" at bounding box center [531, 379] width 11 height 11
click at [360, 459] on link "Start Calls Here" at bounding box center [455, 473] width 190 height 29
click at [526, 374] on icon "button" at bounding box center [531, 379] width 11 height 11
click at [369, 401] on link "View External Url" at bounding box center [455, 415] width 190 height 29
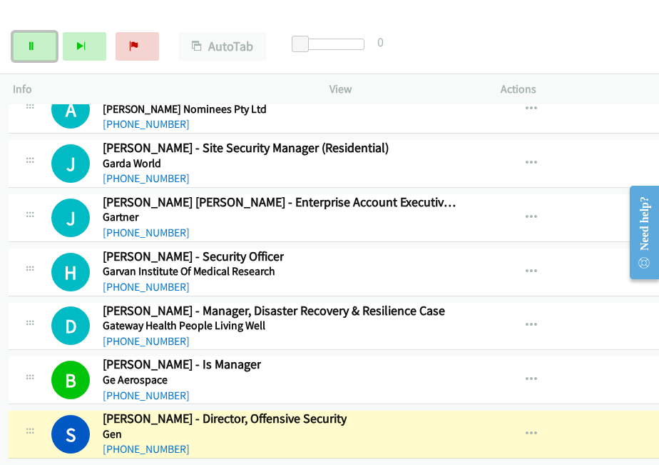
click at [29, 52] on link "Pause" at bounding box center [35, 46] width 44 height 29
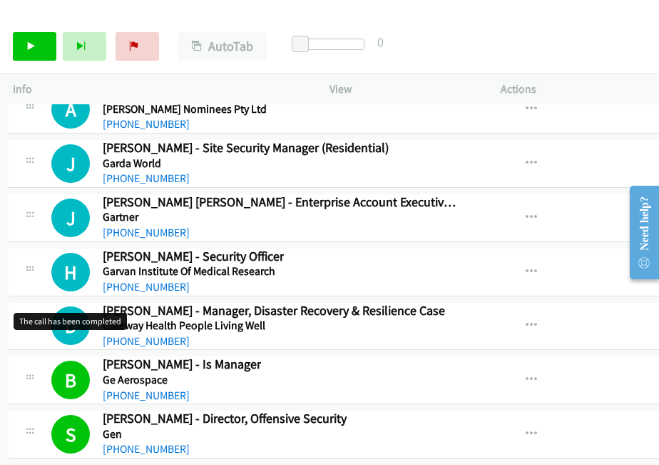
click at [73, 360] on h1 "B" at bounding box center [70, 379] width 39 height 39
click at [526, 374] on icon "button" at bounding box center [531, 379] width 11 height 11
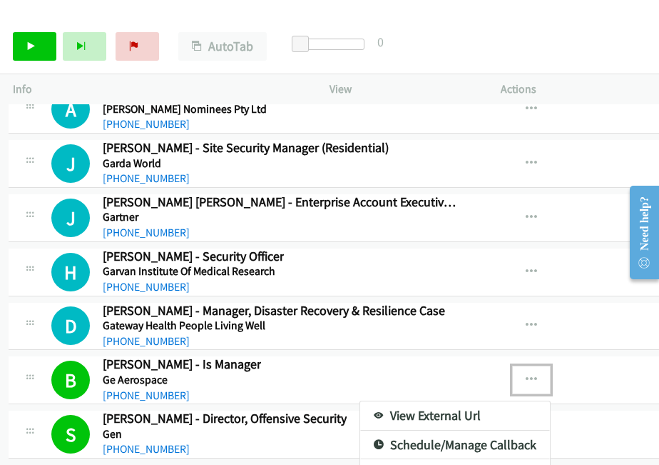
click at [234, 299] on div at bounding box center [329, 232] width 659 height 465
click at [526, 374] on icon "button" at bounding box center [531, 379] width 11 height 11
drag, startPoint x: 395, startPoint y: 325, endPoint x: 380, endPoint y: 326, distance: 15.7
click at [378, 401] on link "View External Url" at bounding box center [455, 415] width 190 height 29
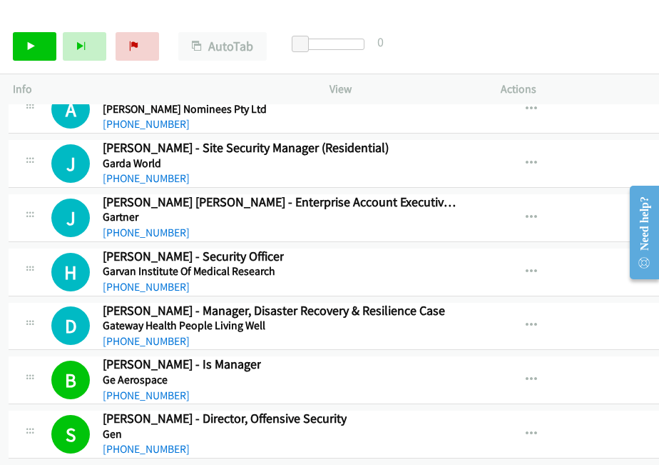
click at [552, 28] on div "Start Calls Pause Next Finish Call Completed AutoTab AutoTab 0" at bounding box center [329, 46] width 659 height 55
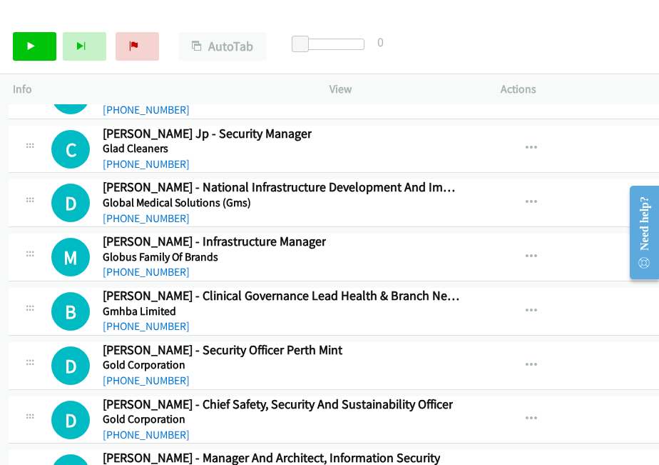
scroll to position [19781, 4]
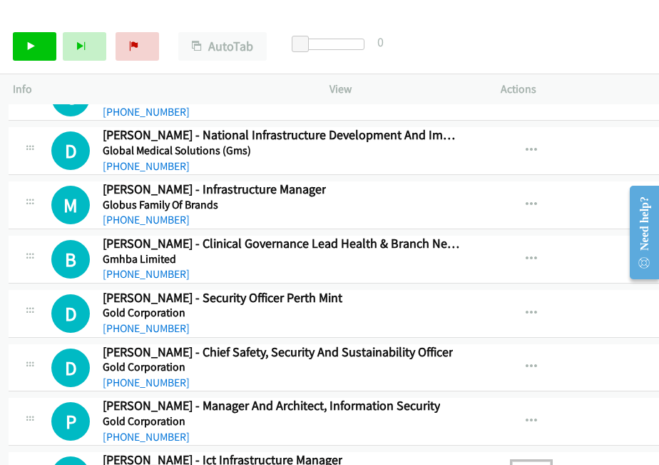
click at [614, 45] on div at bounding box center [329, 232] width 659 height 465
click at [470, 49] on div at bounding box center [329, 232] width 659 height 465
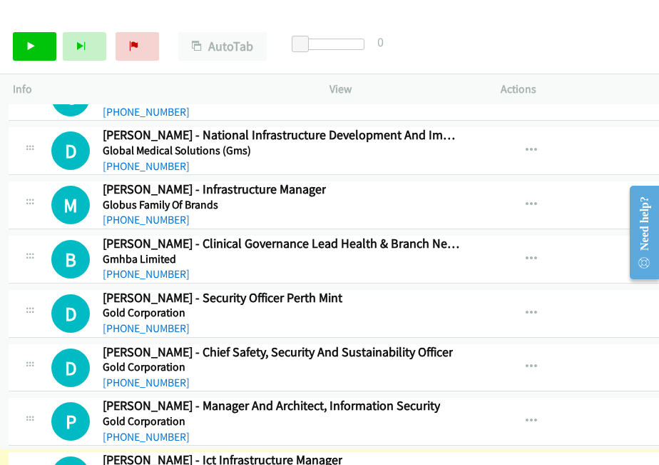
click at [459, 333] on div at bounding box center [329, 232] width 659 height 465
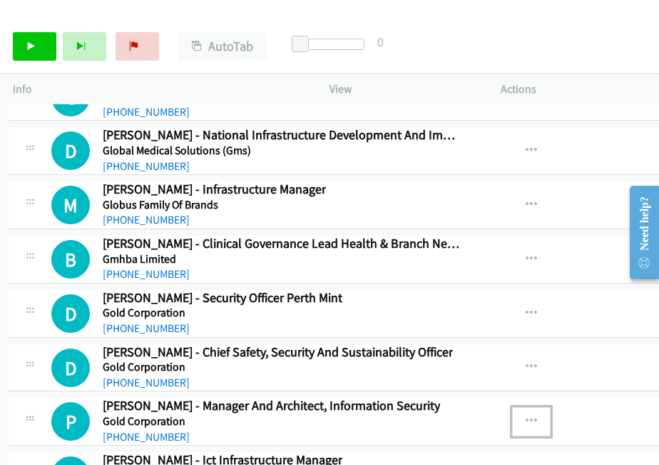
click at [526, 415] on icon "button" at bounding box center [531, 420] width 11 height 11
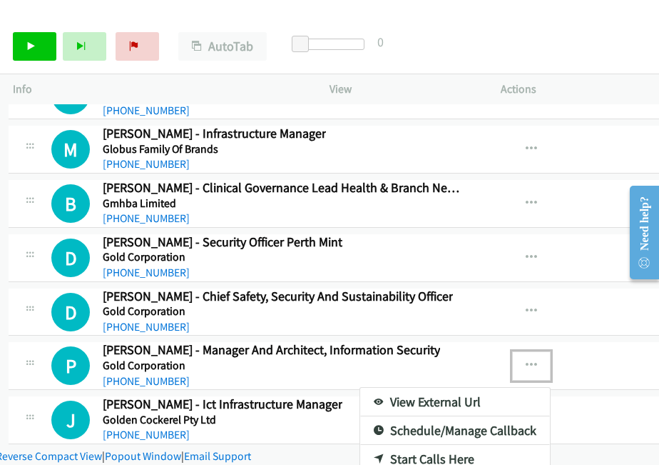
click at [377, 445] on link "Start Calls Here" at bounding box center [455, 459] width 190 height 29
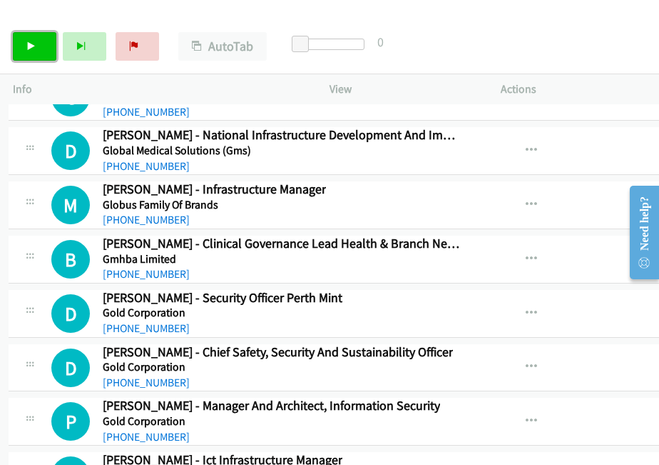
click at [23, 46] on link "Start Calls" at bounding box center [35, 46] width 44 height 29
click at [28, 52] on link "Pause" at bounding box center [35, 46] width 44 height 29
drag, startPoint x: 537, startPoint y: 29, endPoint x: 472, endPoint y: 2, distance: 69.7
click at [537, 29] on div "Start Calls Pause Next Finish Call Completed AutoTab AutoTab 0" at bounding box center [329, 46] width 659 height 55
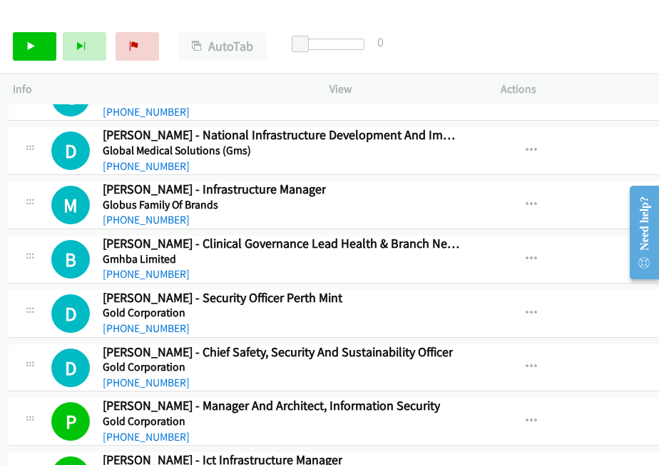
click at [570, 21] on div "Start Calls Pause Next Finish Call Completed AutoTab AutoTab 0" at bounding box center [329, 46] width 659 height 55
click at [536, 36] on div "Start Calls Pause Next Finish Call Completed AutoTab AutoTab 0" at bounding box center [329, 46] width 659 height 55
